Goal: Check status: Check status

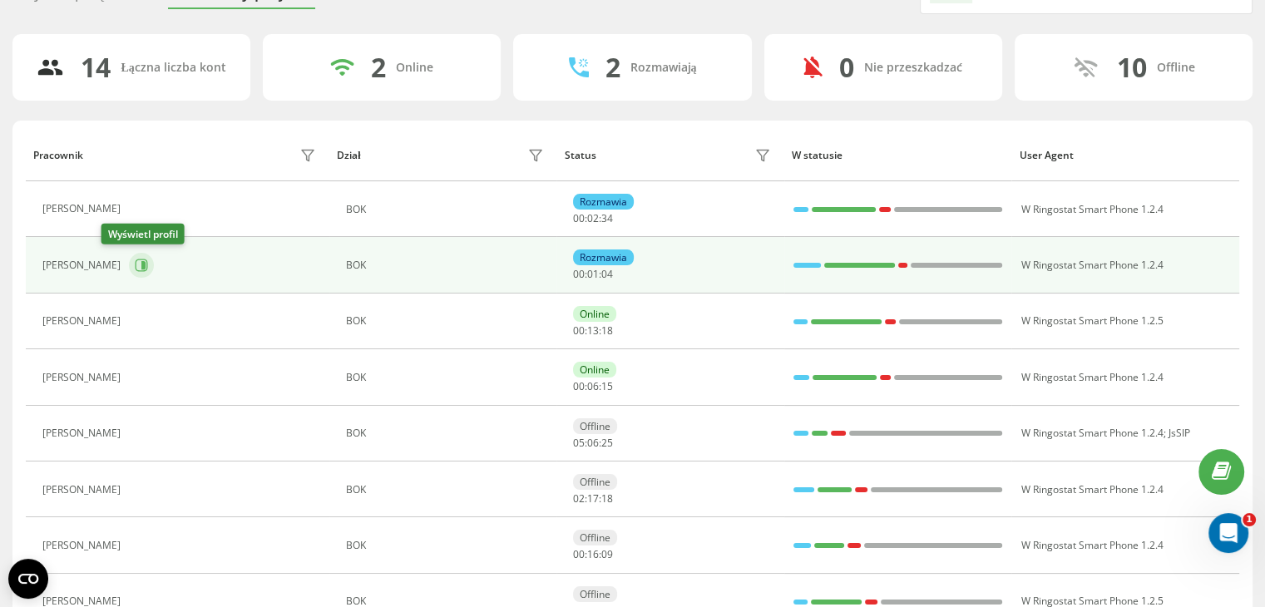
click at [129, 272] on button at bounding box center [141, 265] width 25 height 25
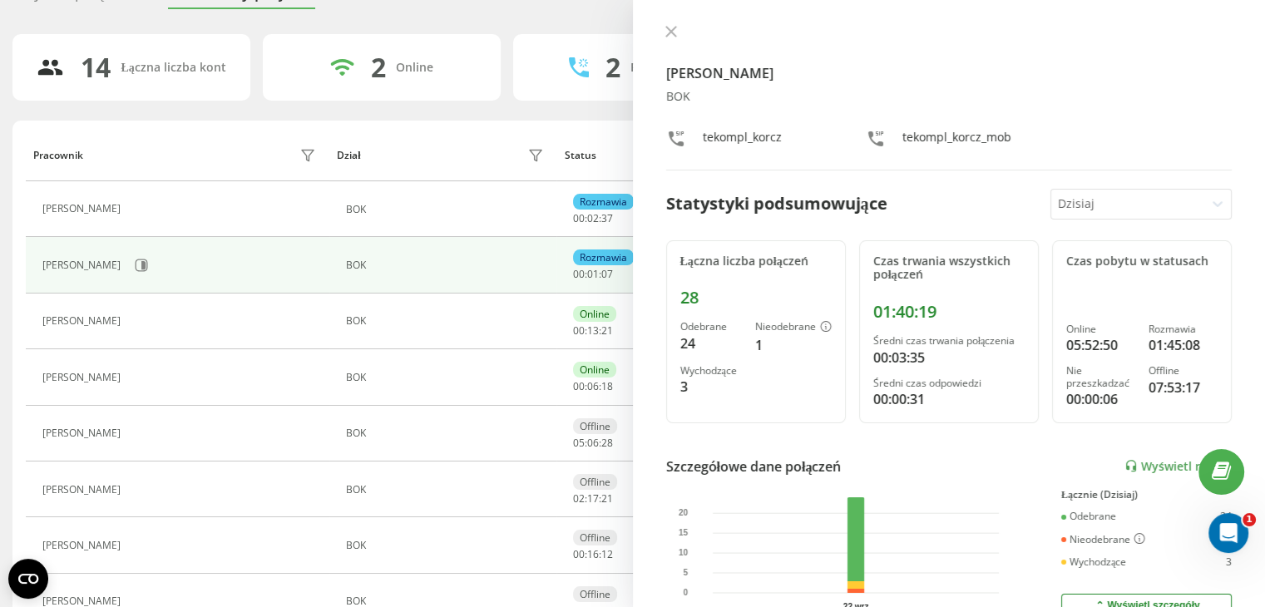
click at [667, 29] on icon at bounding box center [671, 32] width 10 height 10
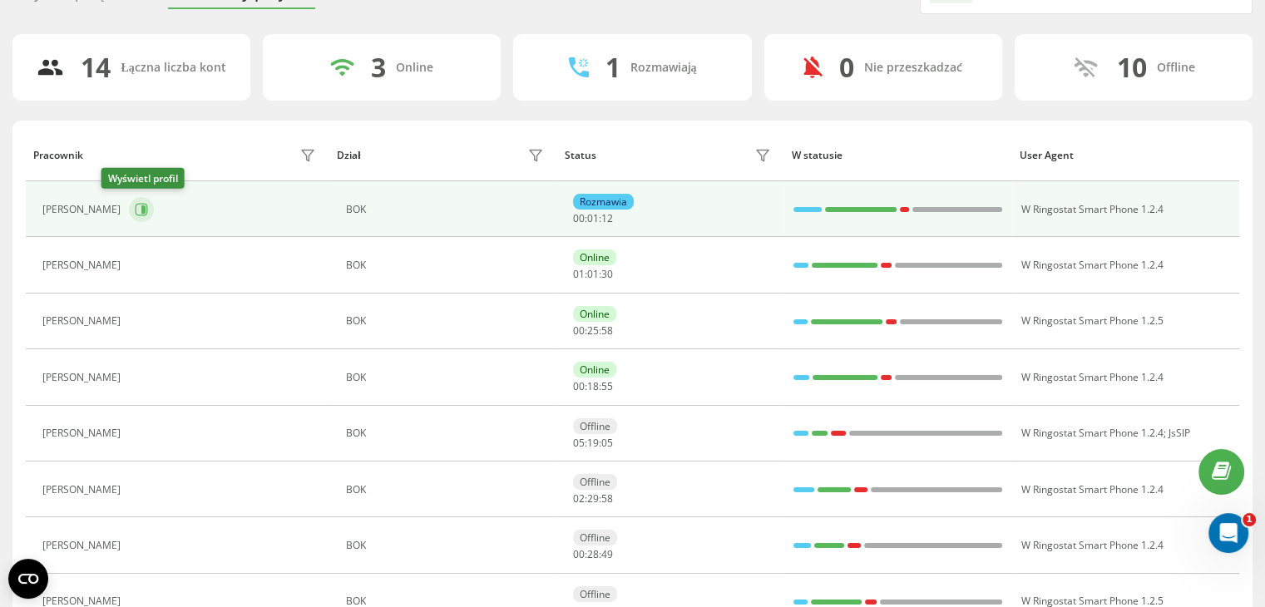
click at [135, 215] on icon at bounding box center [141, 209] width 13 height 13
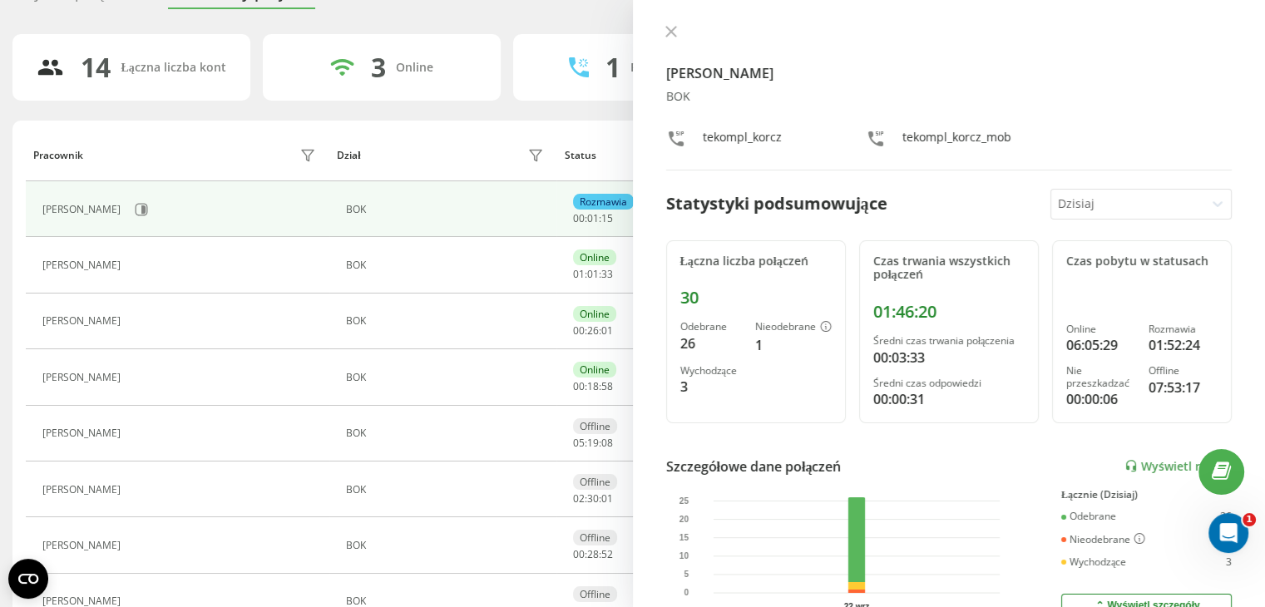
drag, startPoint x: 671, startPoint y: 31, endPoint x: 489, endPoint y: 11, distance: 182.5
click at [671, 31] on icon at bounding box center [671, 32] width 10 height 10
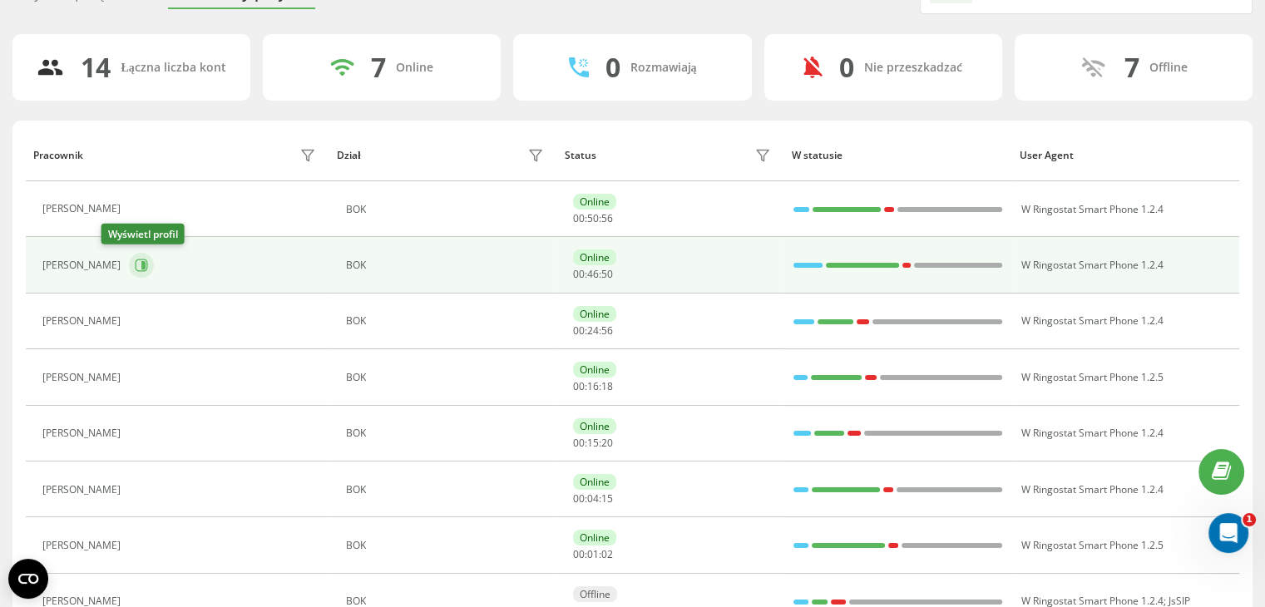
click at [135, 265] on icon at bounding box center [141, 265] width 13 height 13
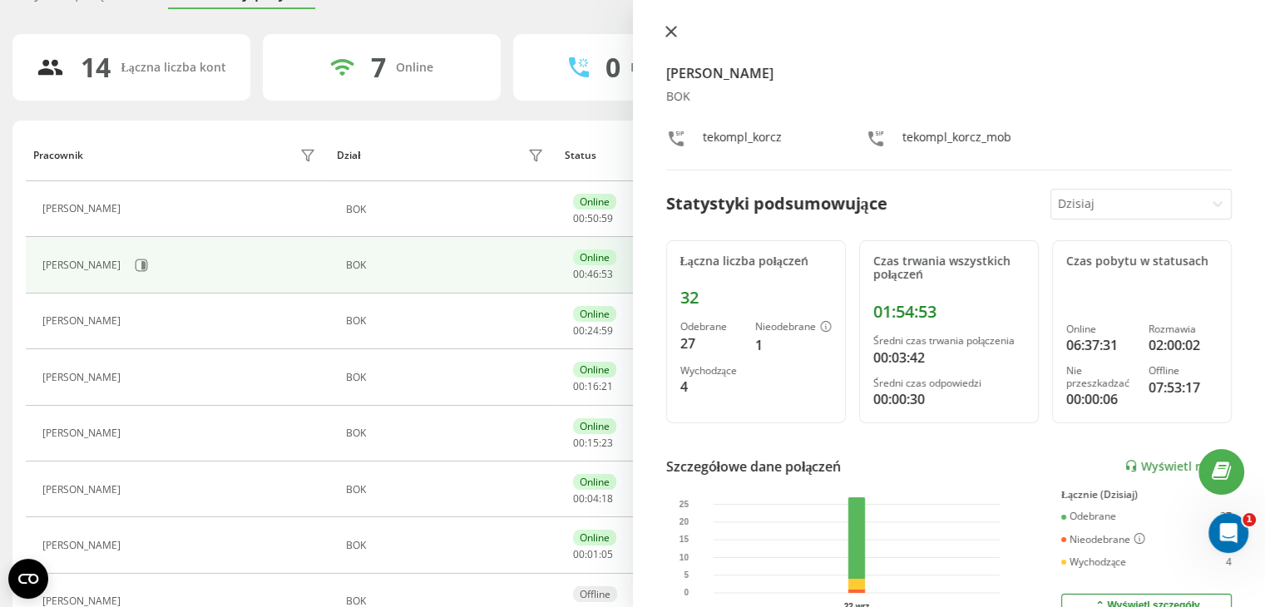
click at [669, 30] on icon at bounding box center [671, 32] width 10 height 10
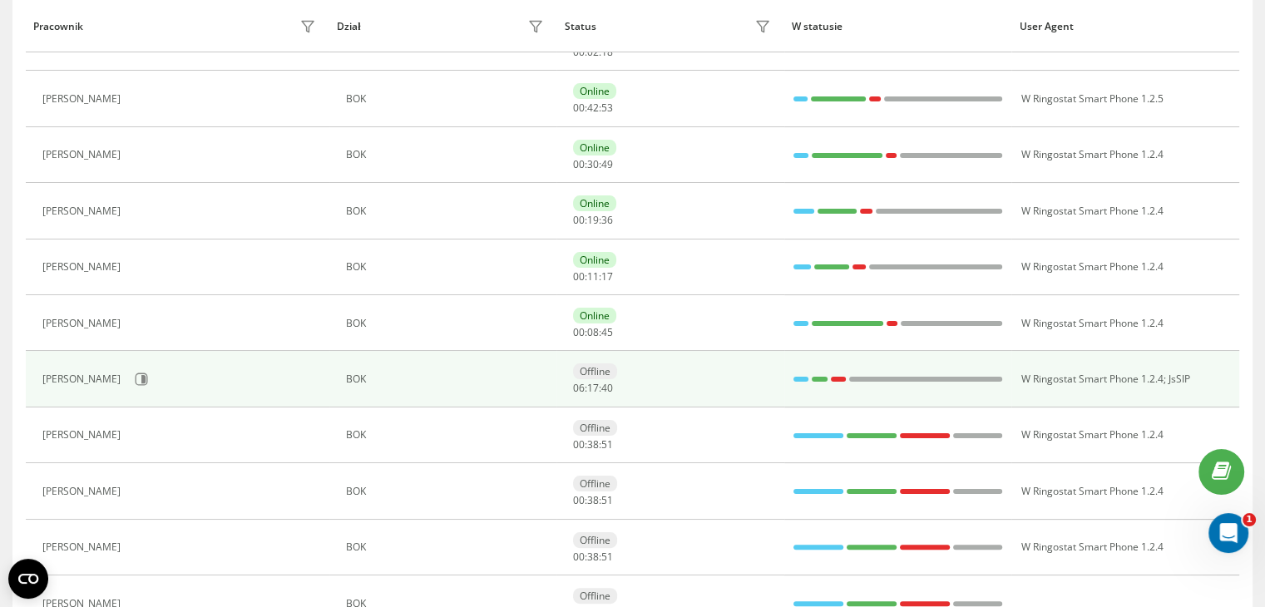
scroll to position [502, 0]
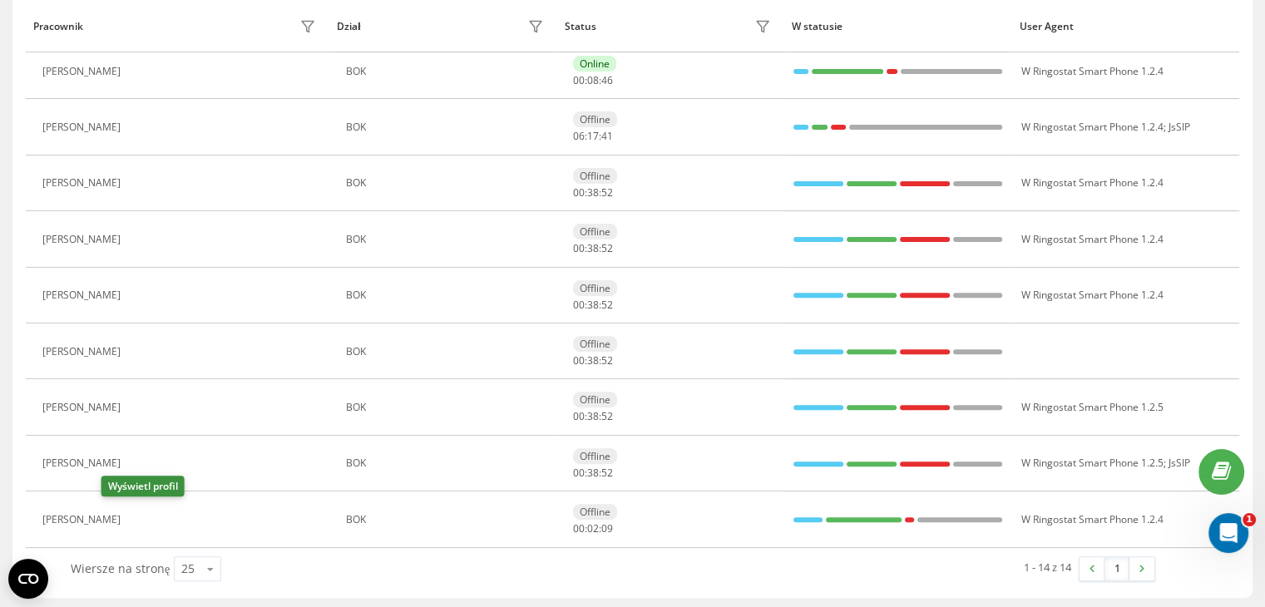
click at [132, 517] on icon at bounding box center [138, 519] width 13 height 13
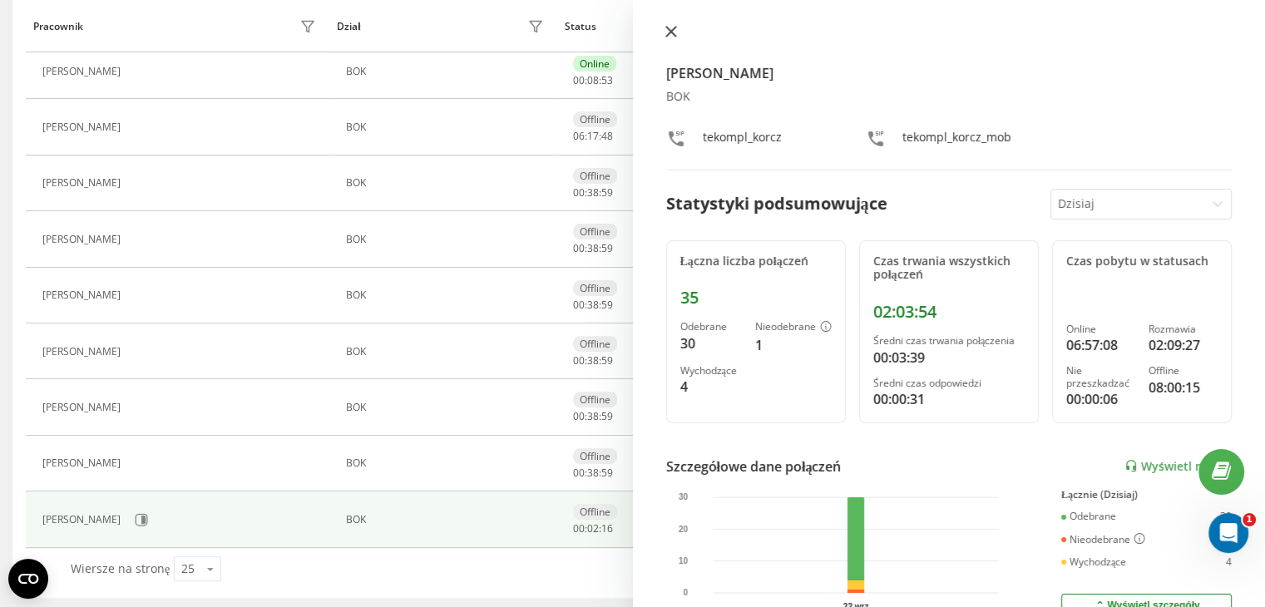
click at [675, 27] on icon at bounding box center [671, 32] width 10 height 10
